Goal: Check status: Check status

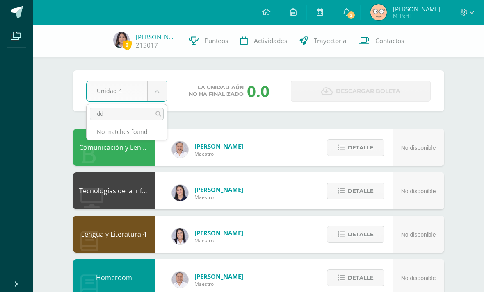
type input "d"
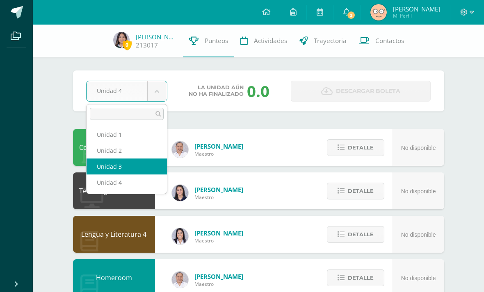
select select "Unidad 3"
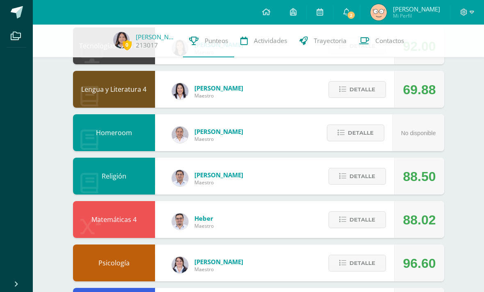
scroll to position [343, 0]
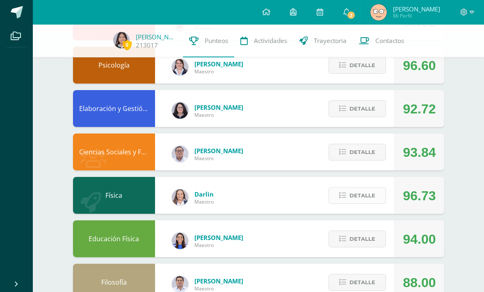
click at [365, 200] on span "Detalle" at bounding box center [362, 195] width 26 height 15
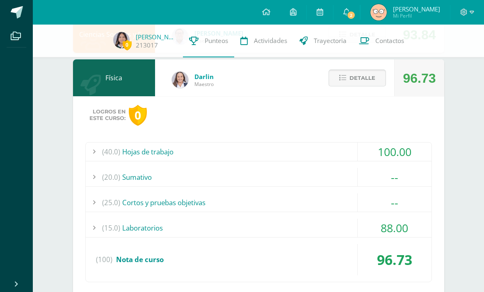
scroll to position [461, 0]
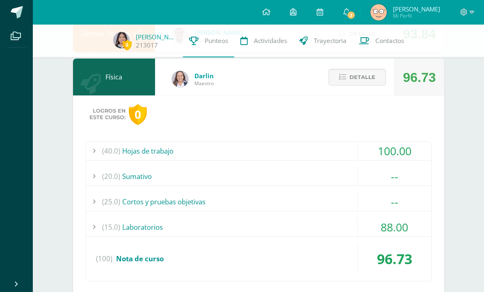
click at [404, 179] on div "--" at bounding box center [394, 176] width 74 height 18
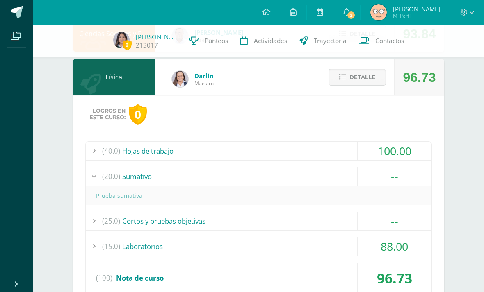
click at [402, 175] on div "--" at bounding box center [394, 176] width 74 height 18
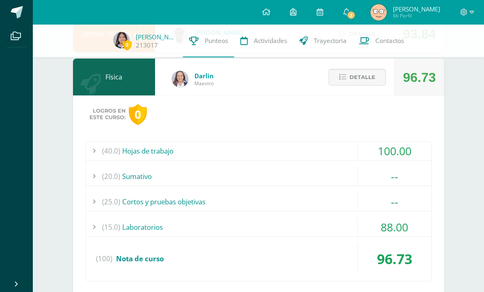
click at [386, 208] on div "--" at bounding box center [394, 202] width 74 height 18
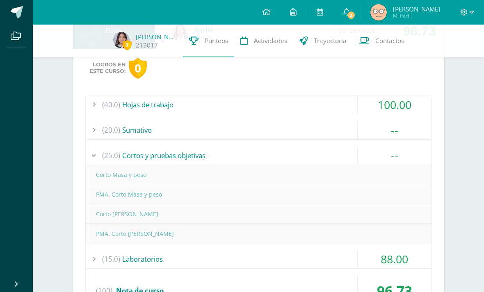
scroll to position [509, 0]
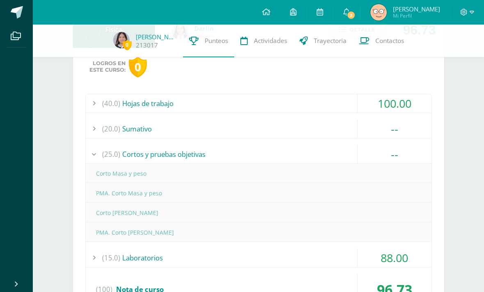
click at [400, 155] on div "--" at bounding box center [394, 154] width 74 height 18
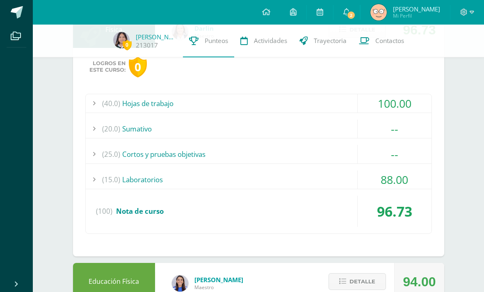
click at [411, 107] on div "100.00" at bounding box center [394, 103] width 74 height 18
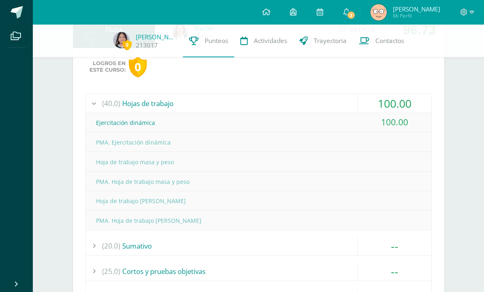
click at [407, 111] on div "100.00" at bounding box center [394, 103] width 74 height 18
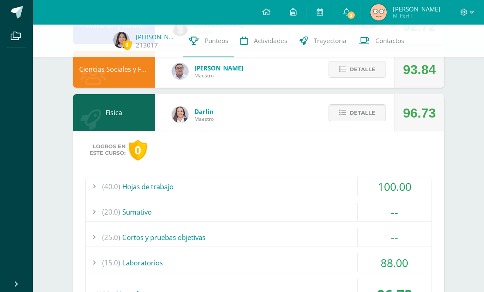
click at [379, 109] on button "Detalle" at bounding box center [356, 113] width 57 height 17
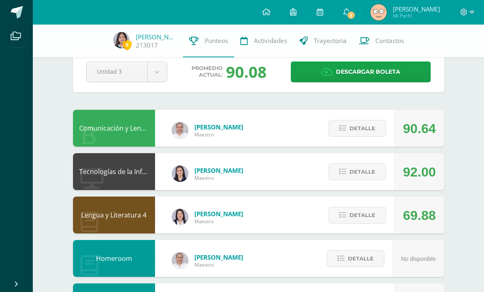
scroll to position [0, 0]
